Goal: Task Accomplishment & Management: Complete application form

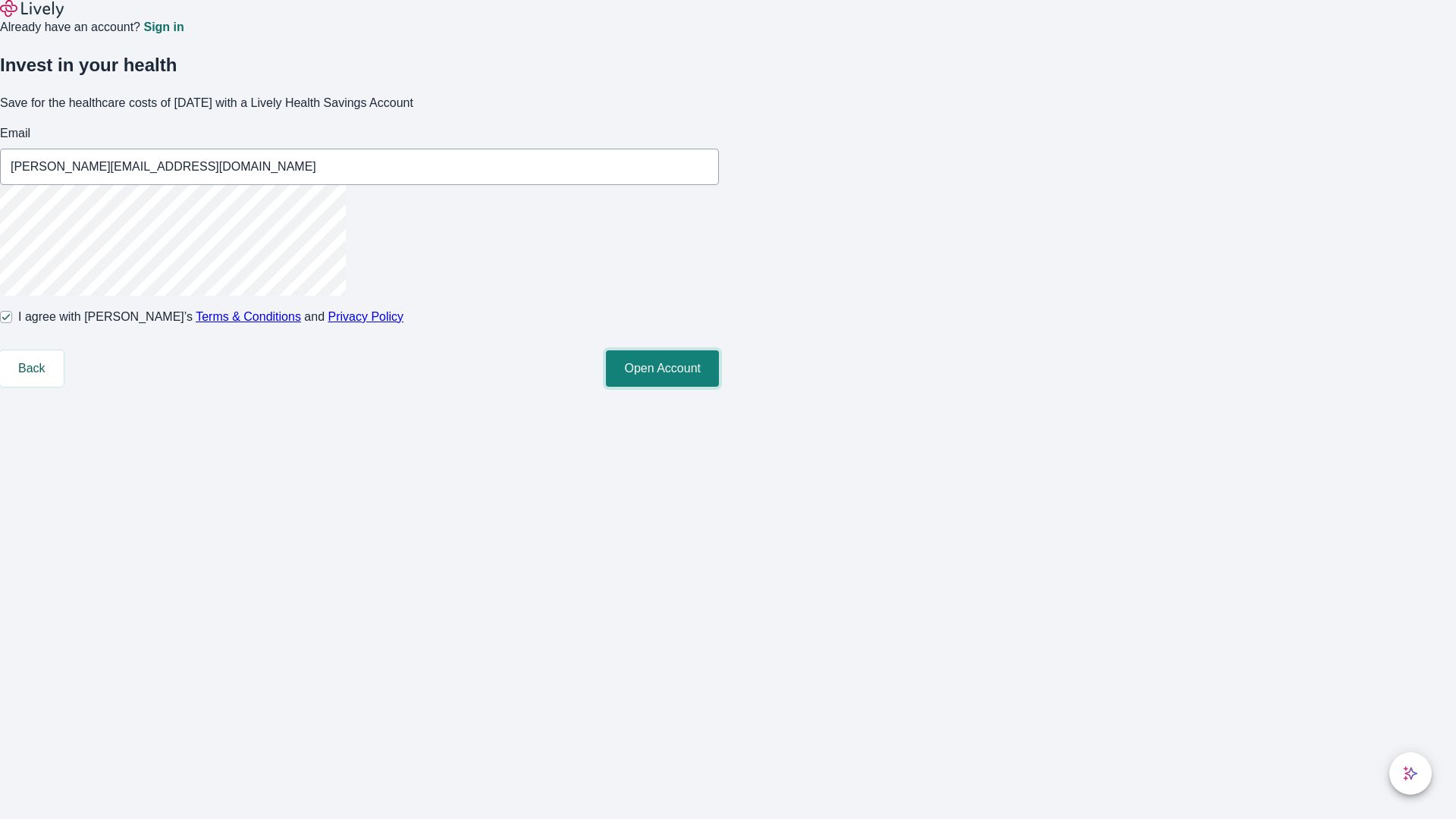
click at [719, 387] on button "Open Account" at bounding box center [662, 369] width 113 height 37
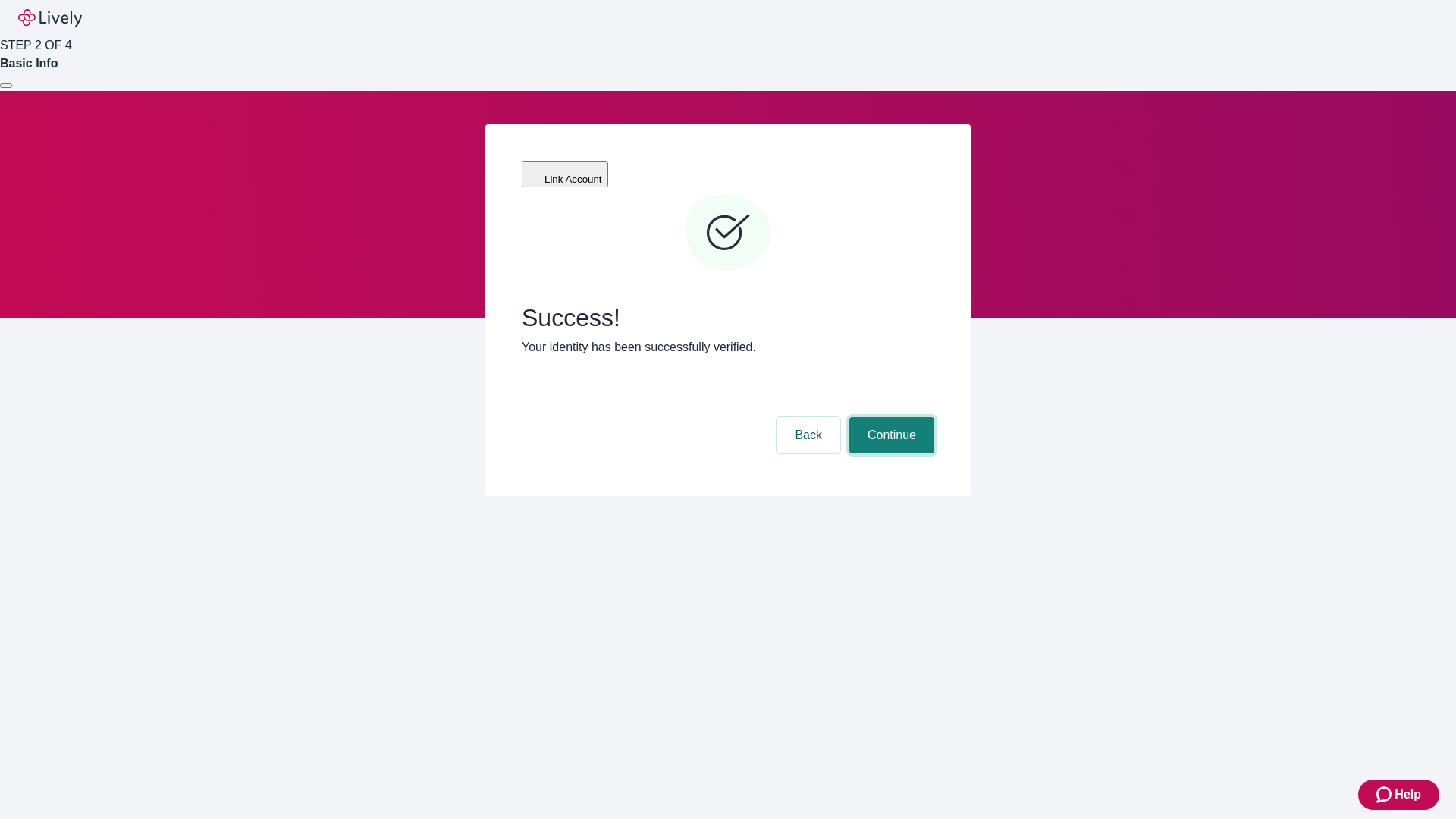
click at [890, 417] on button "Continue" at bounding box center [891, 436] width 85 height 37
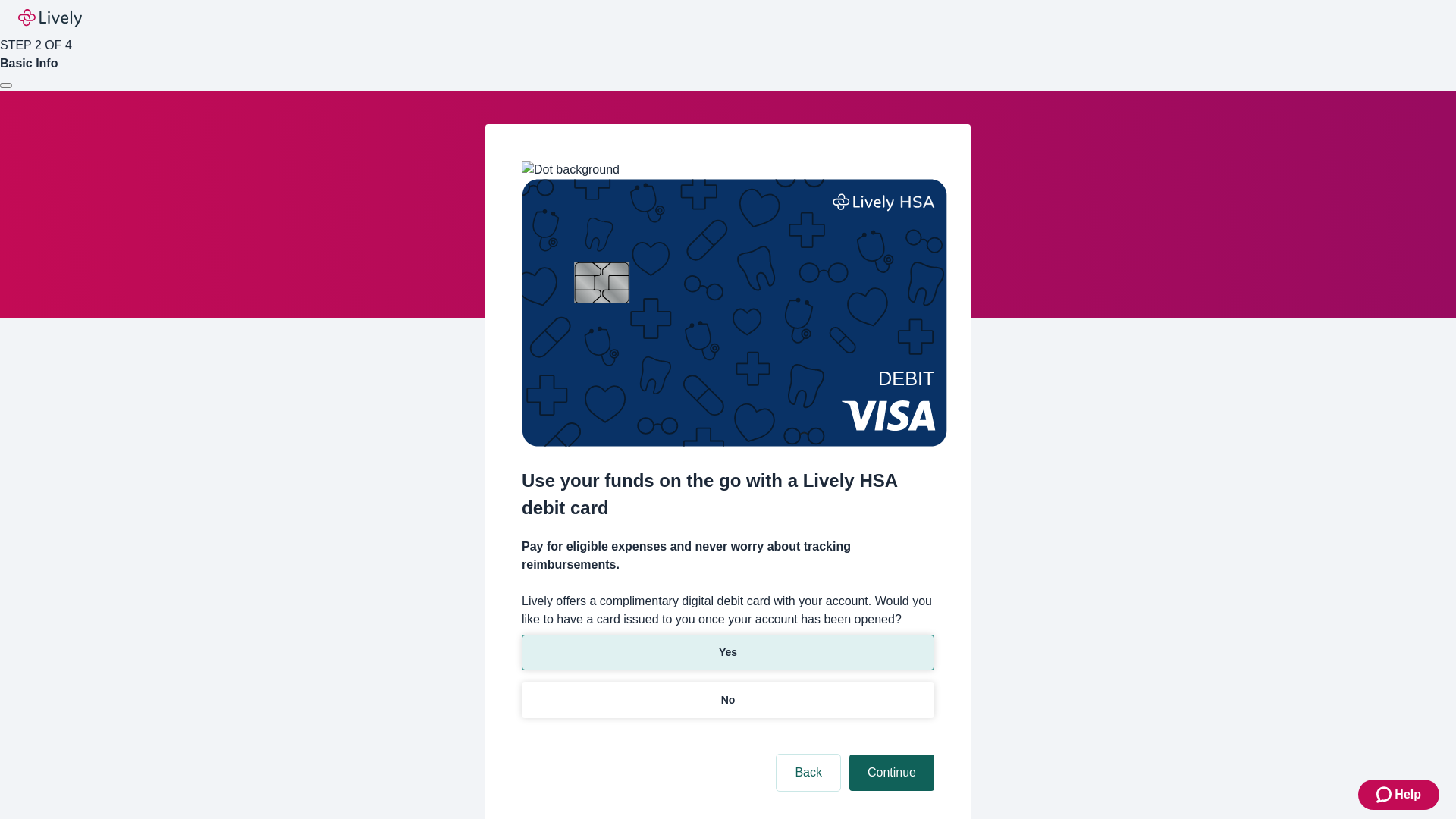
click at [728, 645] on p "Yes" at bounding box center [728, 653] width 18 height 16
click at [890, 755] on button "Continue" at bounding box center [891, 773] width 85 height 37
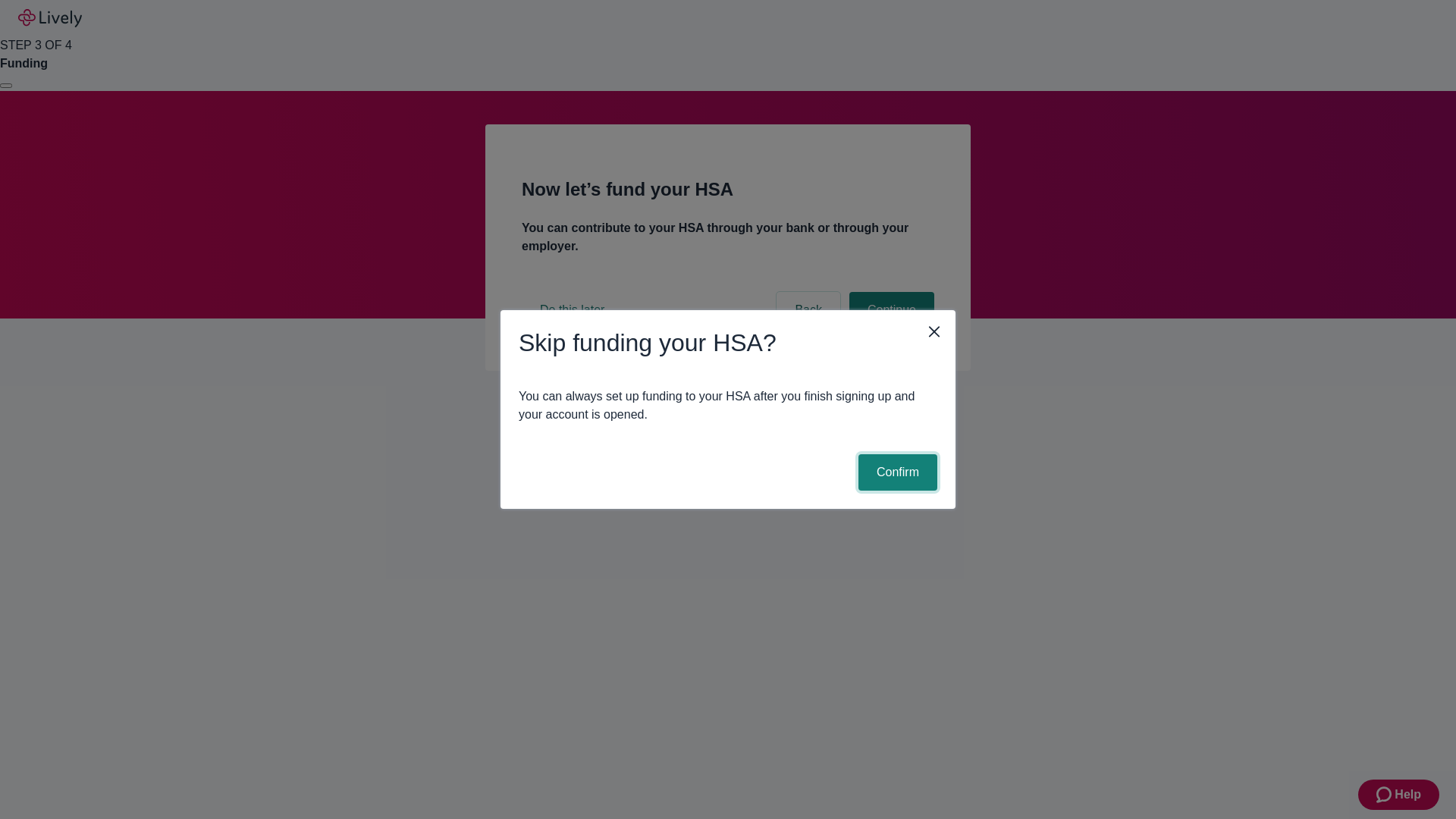
click at [896, 472] on button "Confirm" at bounding box center [897, 472] width 79 height 37
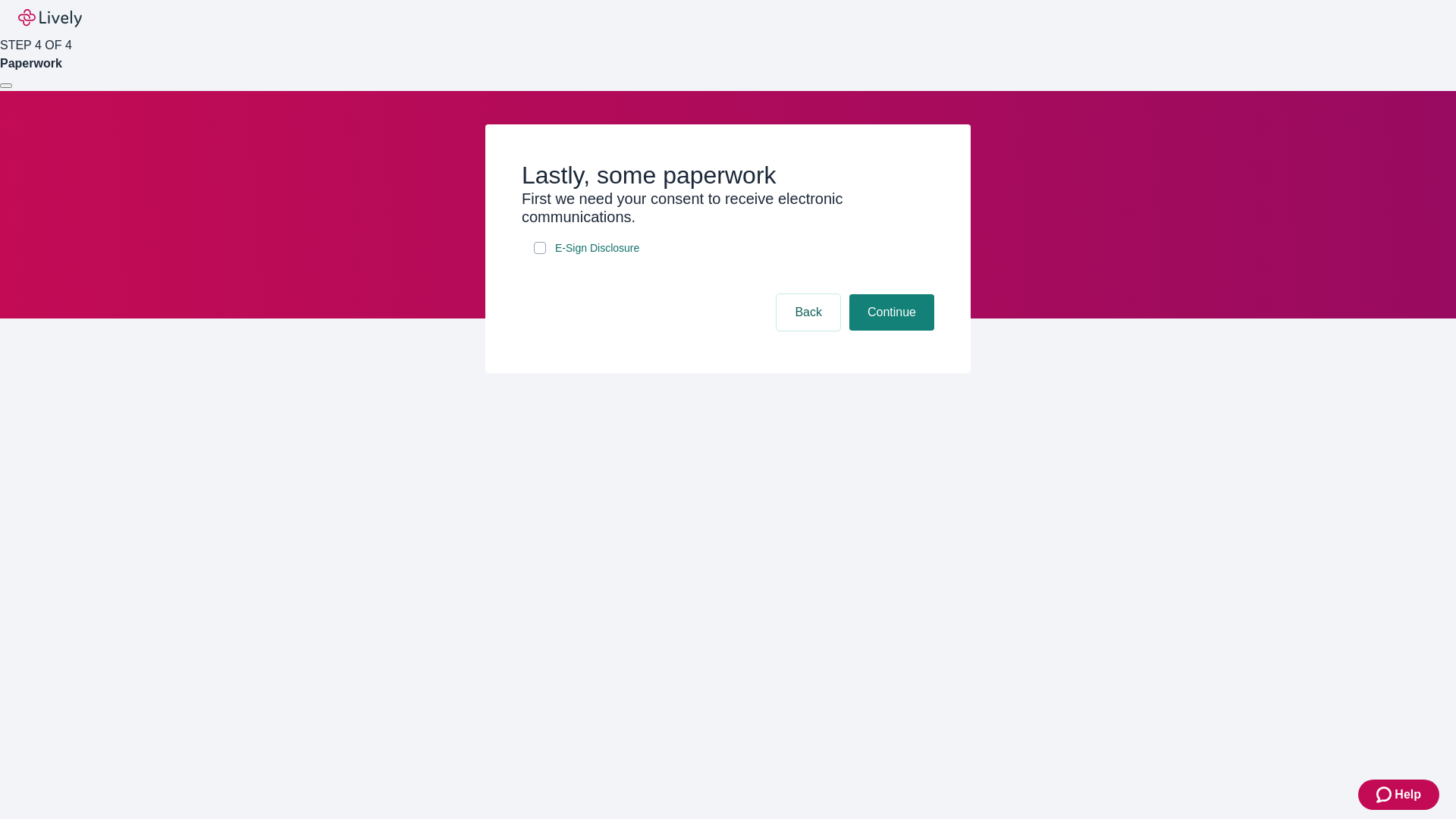
click at [540, 254] on input "E-Sign Disclosure" at bounding box center [540, 248] width 12 height 12
checkbox input "true"
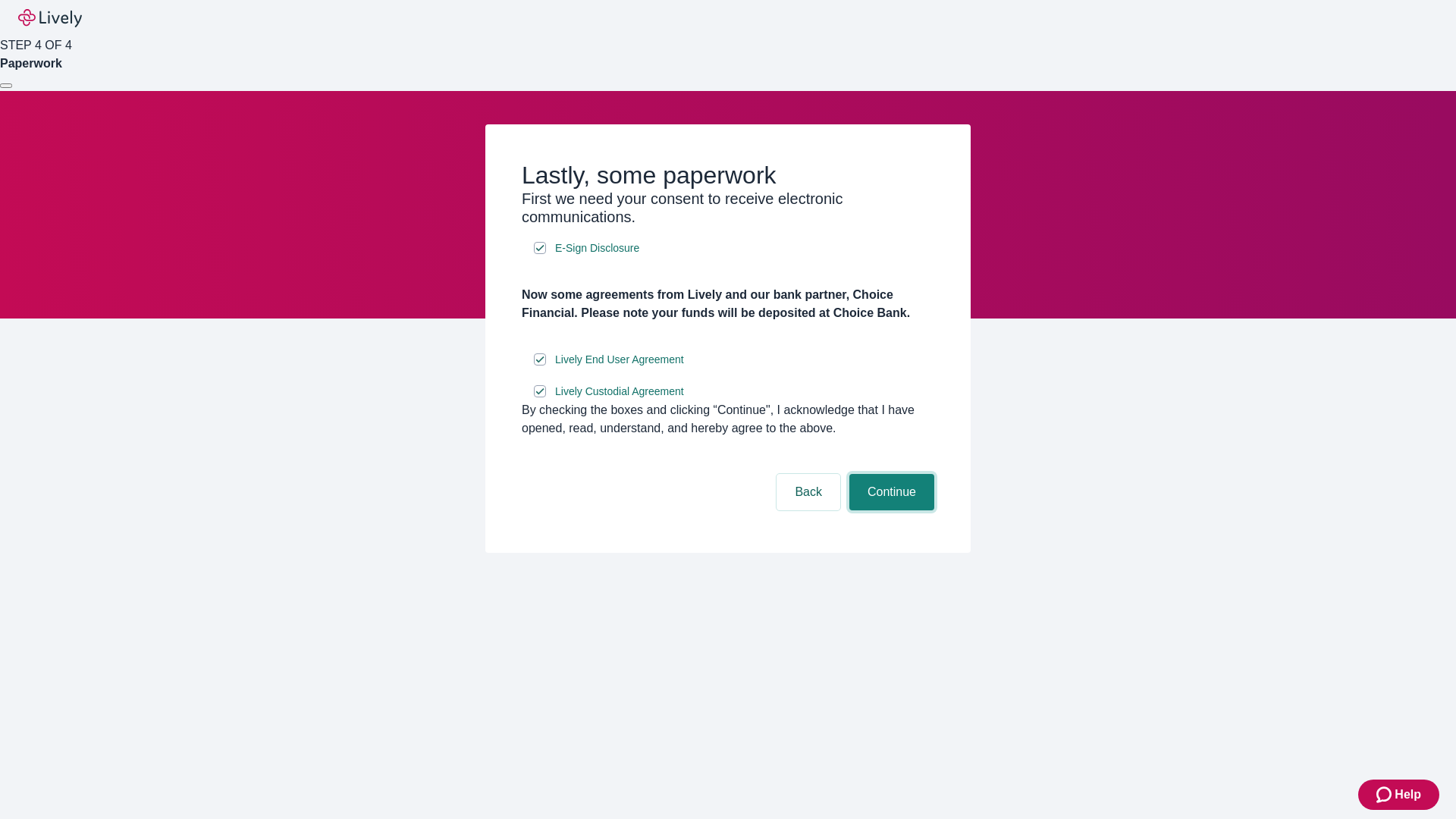
click at [890, 511] on button "Continue" at bounding box center [891, 492] width 85 height 37
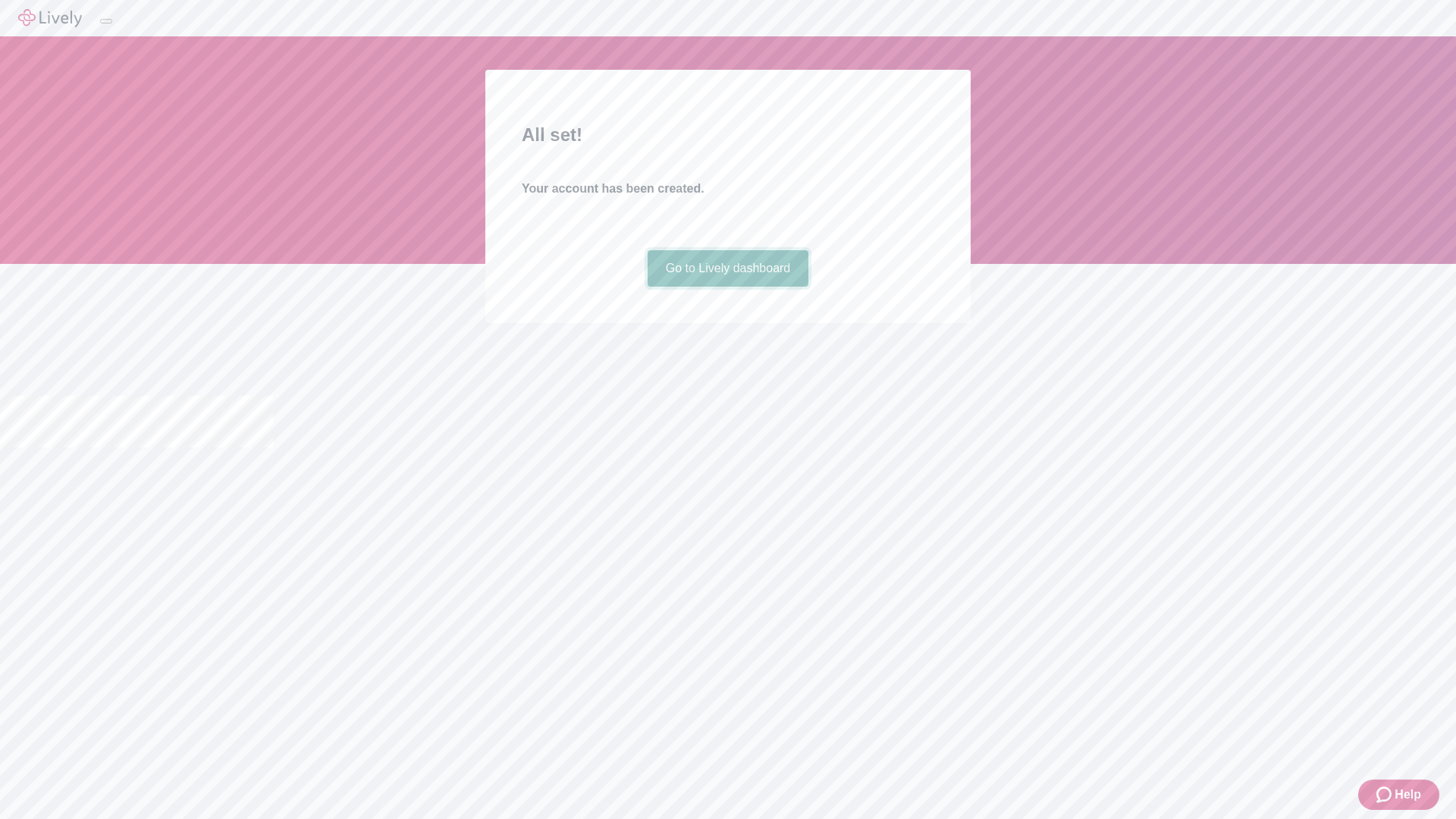
click at [728, 287] on link "Go to Lively dashboard" at bounding box center [728, 268] width 161 height 37
